Goal: Transaction & Acquisition: Purchase product/service

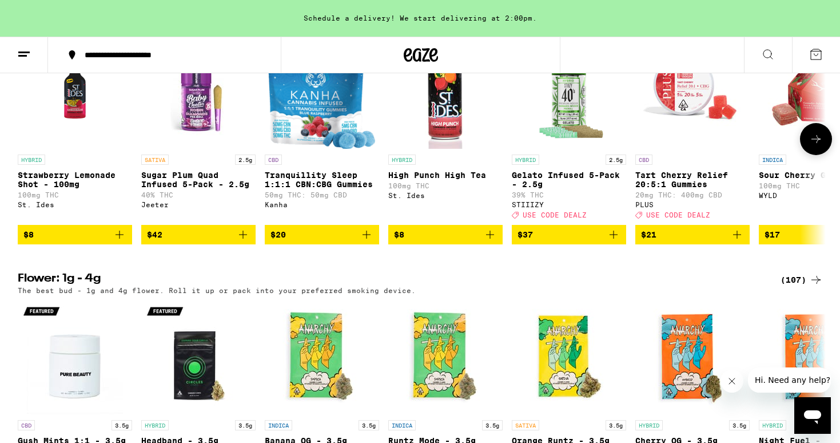
scroll to position [1226, 0]
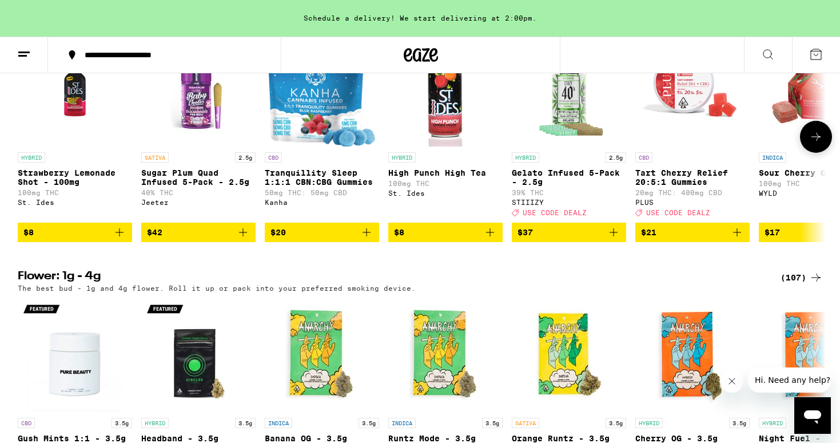
click at [814, 144] on icon at bounding box center [816, 137] width 14 height 14
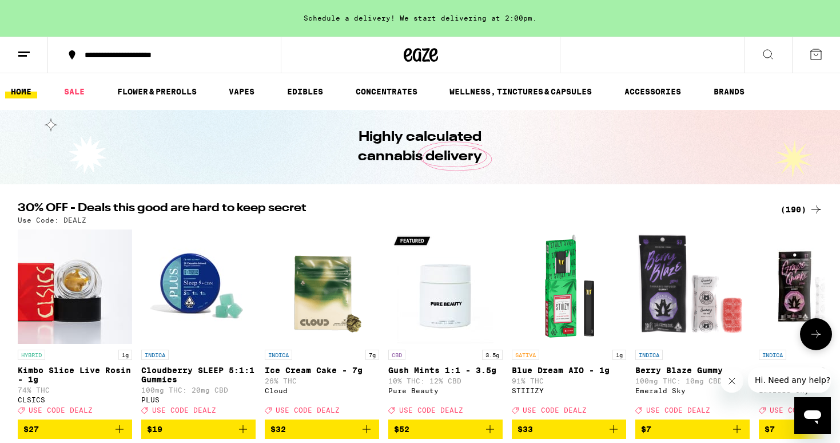
scroll to position [0, 0]
